Goal: Use online tool/utility: Use online tool/utility

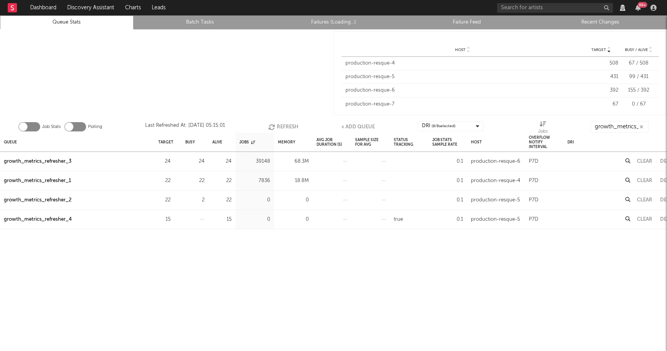
click at [61, 161] on div "growth_metrics_refresher_3" at bounding box center [38, 161] width 68 height 9
click at [617, 129] on input "growth_metrics_ref" at bounding box center [620, 127] width 58 height 12
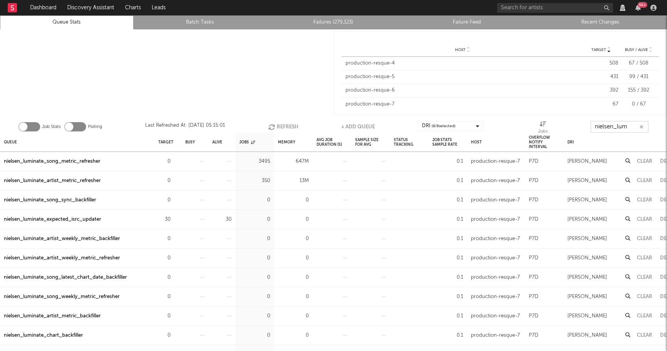
click at [644, 162] on button "Clear" at bounding box center [644, 161] width 15 height 5
type input "nielsen_lum"
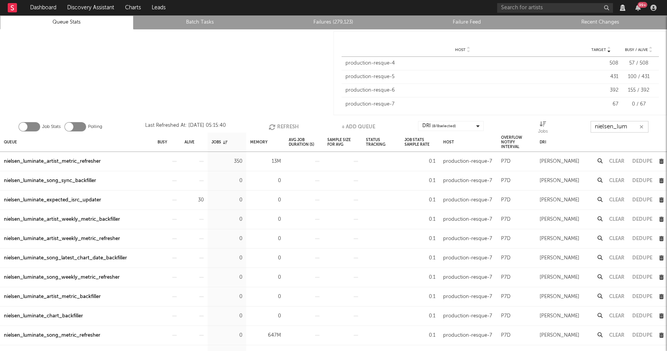
click at [615, 161] on button "Clear" at bounding box center [617, 161] width 15 height 5
